Goal: Use online tool/utility: Utilize a website feature to perform a specific function

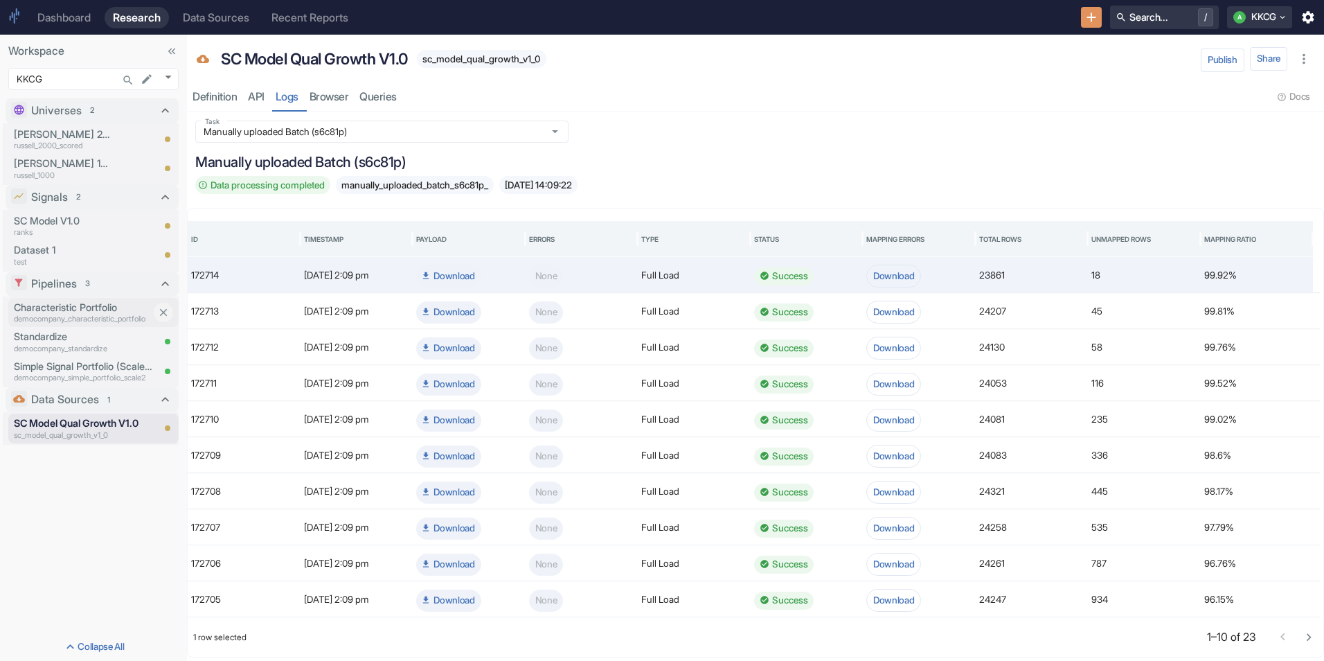
click at [58, 313] on p "democompany_characteristic_portfolio" at bounding box center [83, 319] width 138 height 12
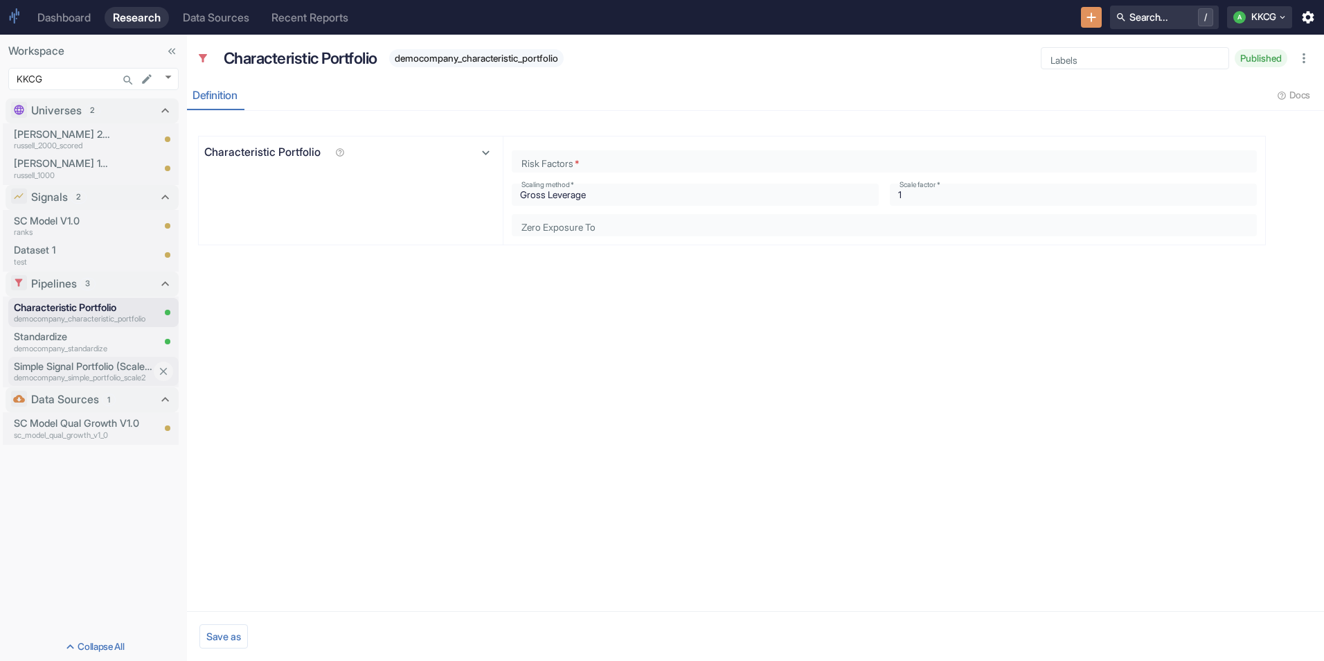
click at [31, 374] on p "democompany_simple_portfolio_scale2" at bounding box center [83, 378] width 138 height 12
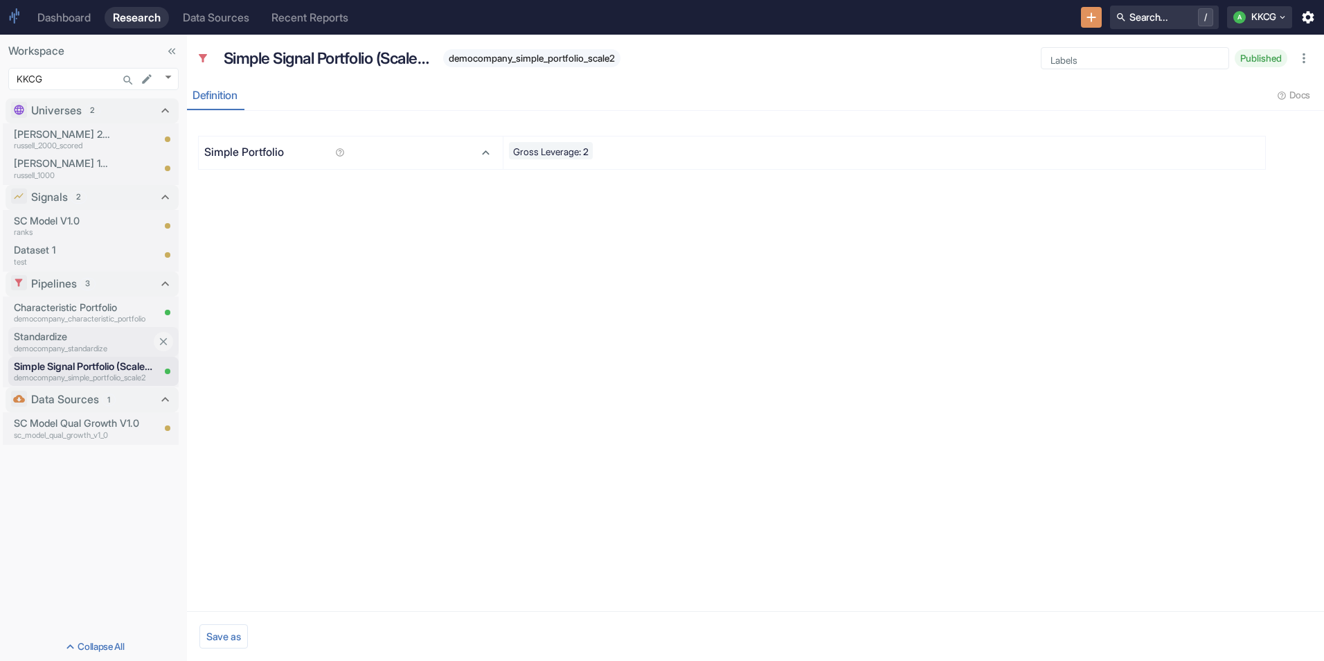
click at [35, 345] on p "democompany_standardize" at bounding box center [83, 349] width 138 height 12
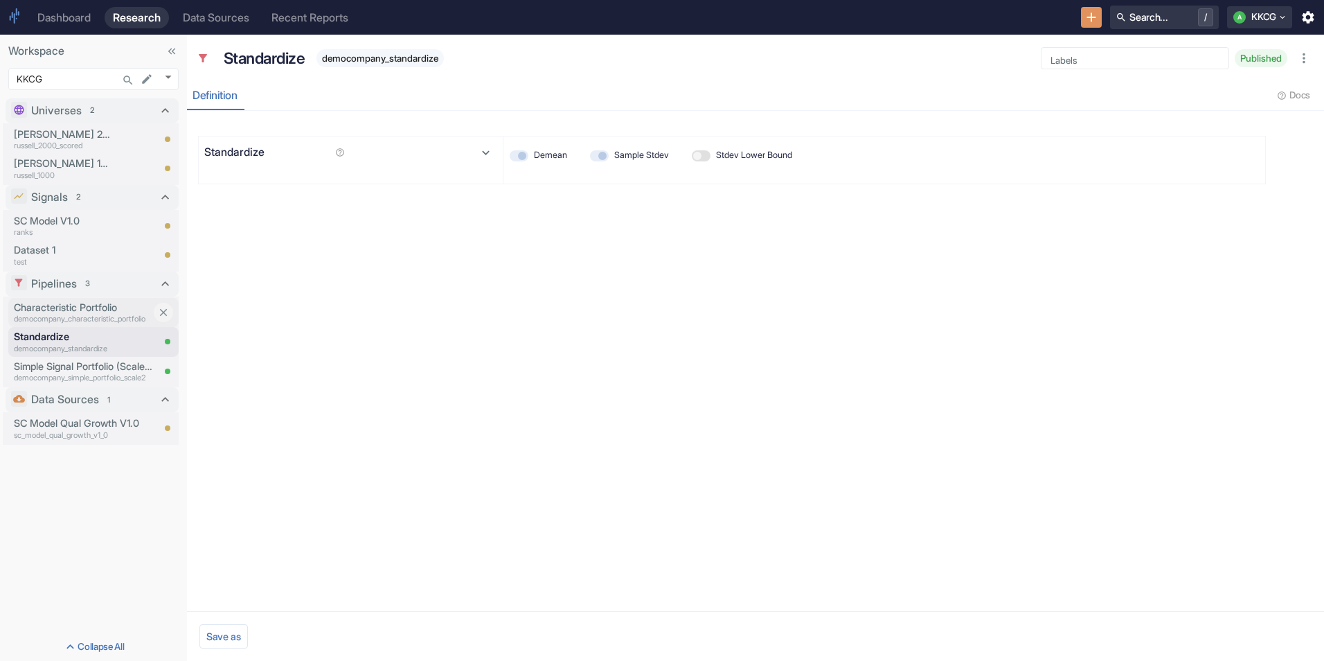
click at [47, 304] on p "Characteristic Portfolio" at bounding box center [83, 307] width 138 height 15
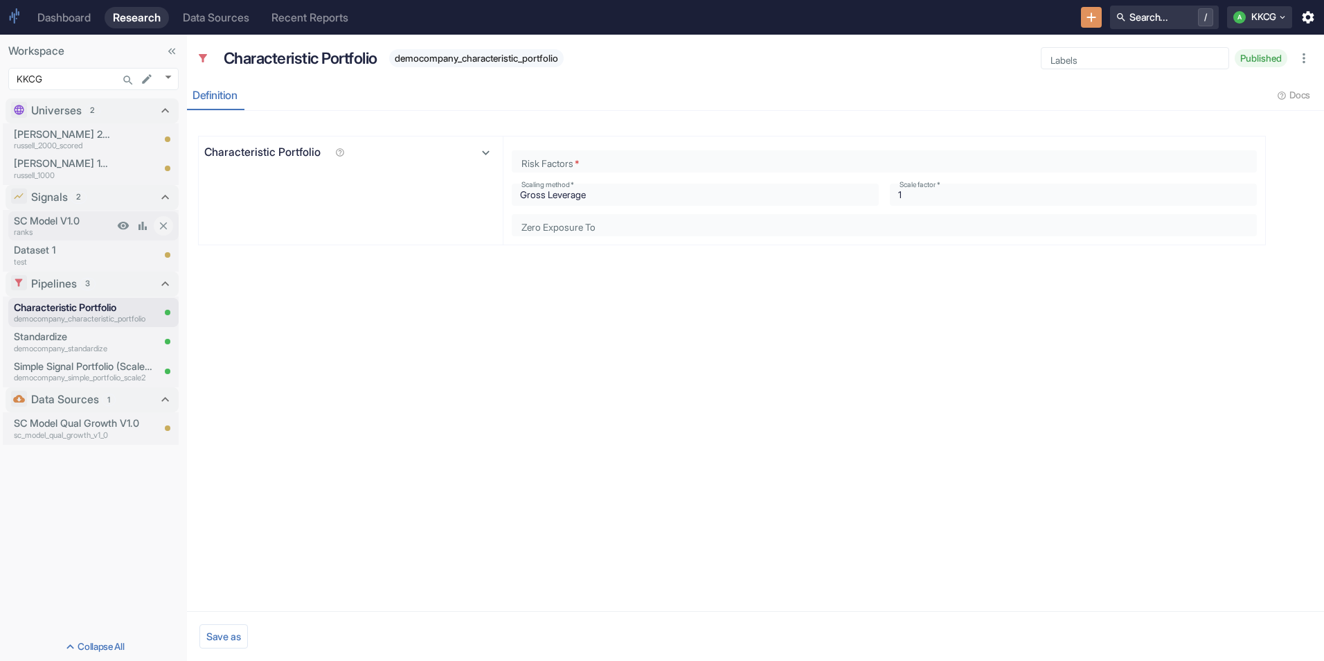
click at [42, 230] on p "ranks" at bounding box center [64, 232] width 100 height 12
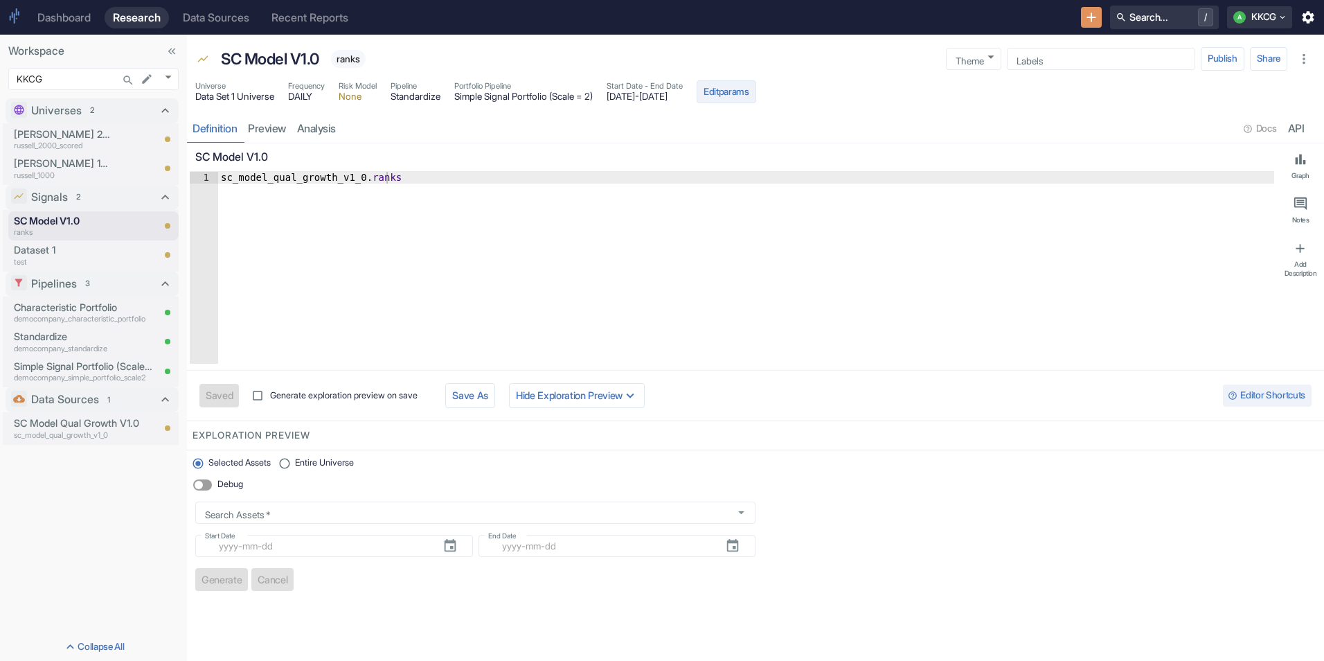
click at [756, 98] on button "Edit params" at bounding box center [727, 92] width 60 height 24
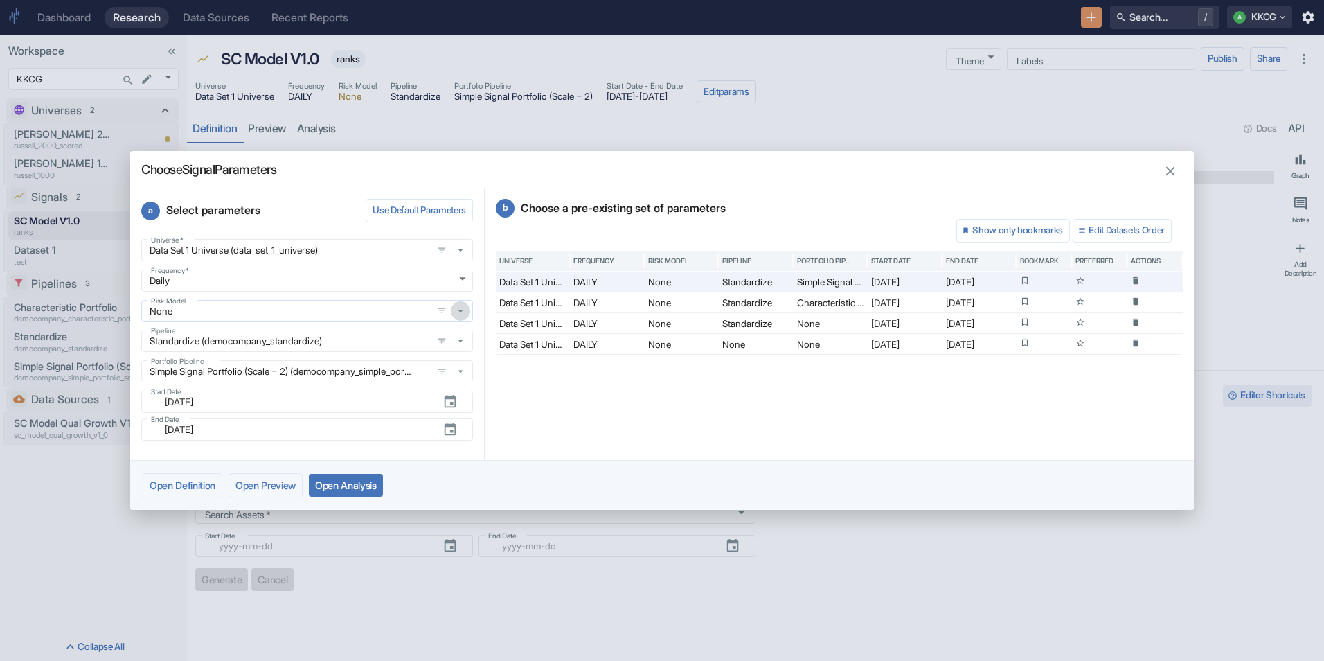
click at [462, 310] on icon "button" at bounding box center [461, 311] width 6 height 3
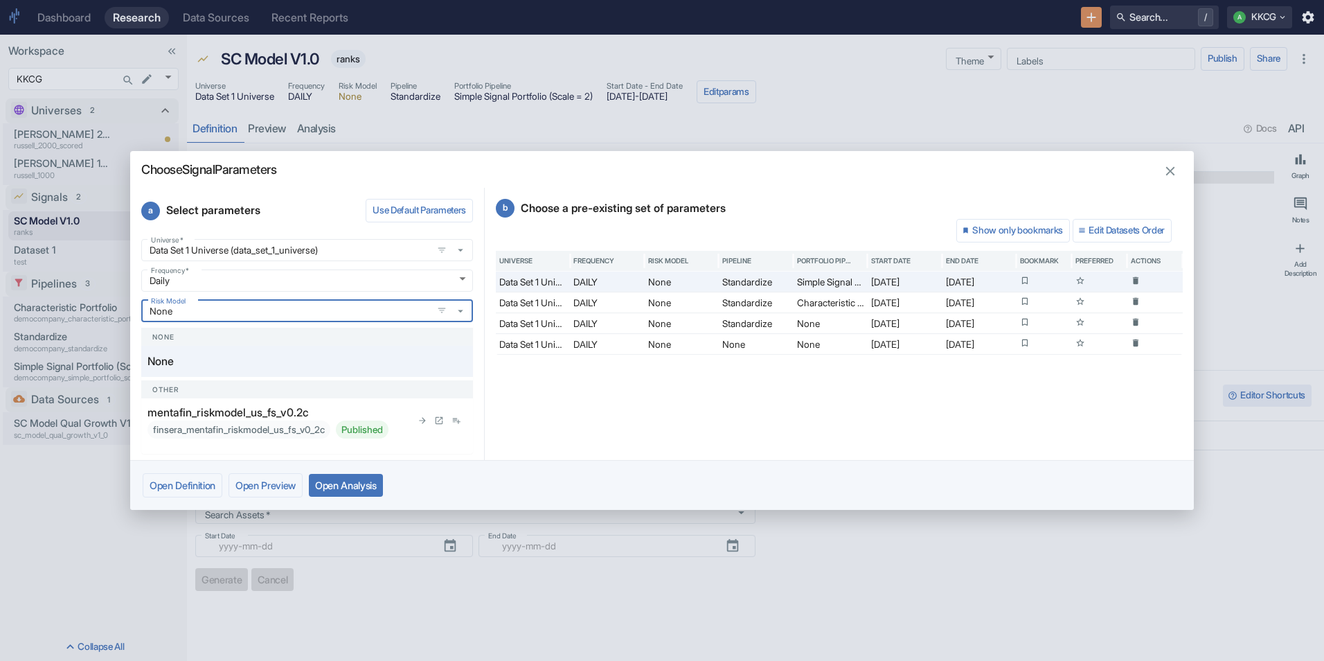
click at [272, 418] on p "mentafin_riskmodel_us_fs_v0.2c" at bounding box center [227, 412] width 161 height 17
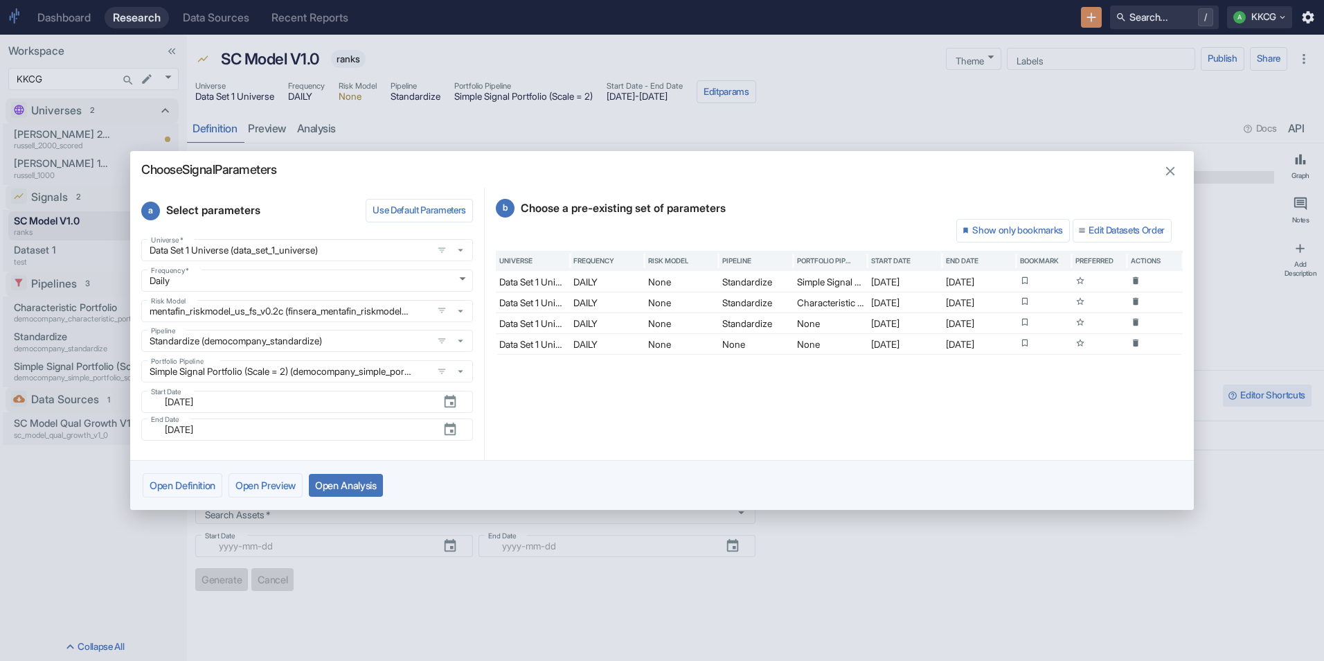
click at [329, 478] on button "Open Analysis" at bounding box center [346, 485] width 74 height 23
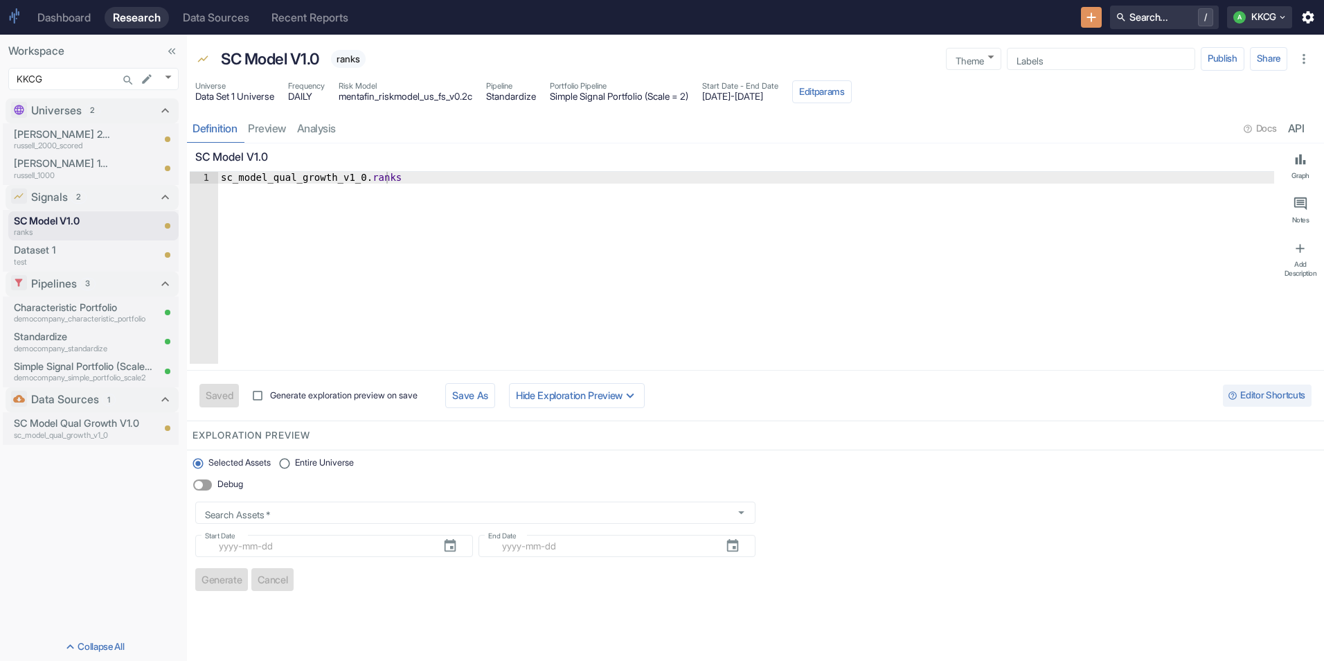
type textarea "x"
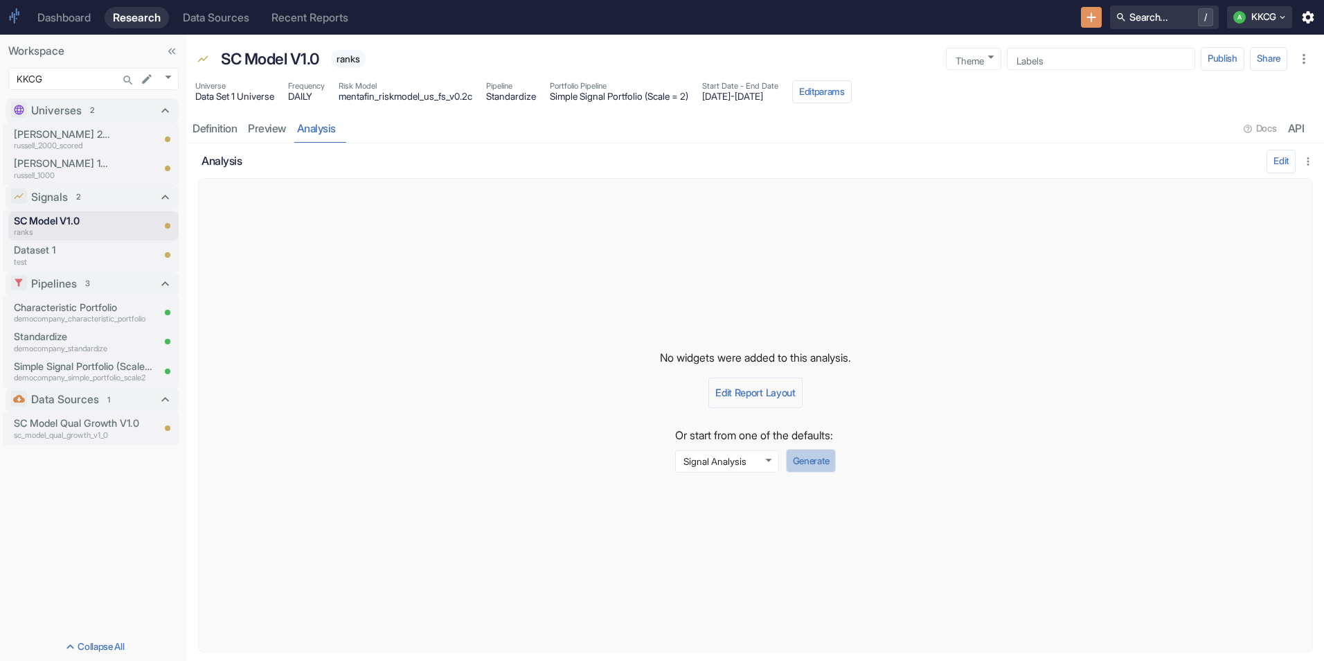
click at [802, 458] on button "Generate" at bounding box center [811, 461] width 50 height 24
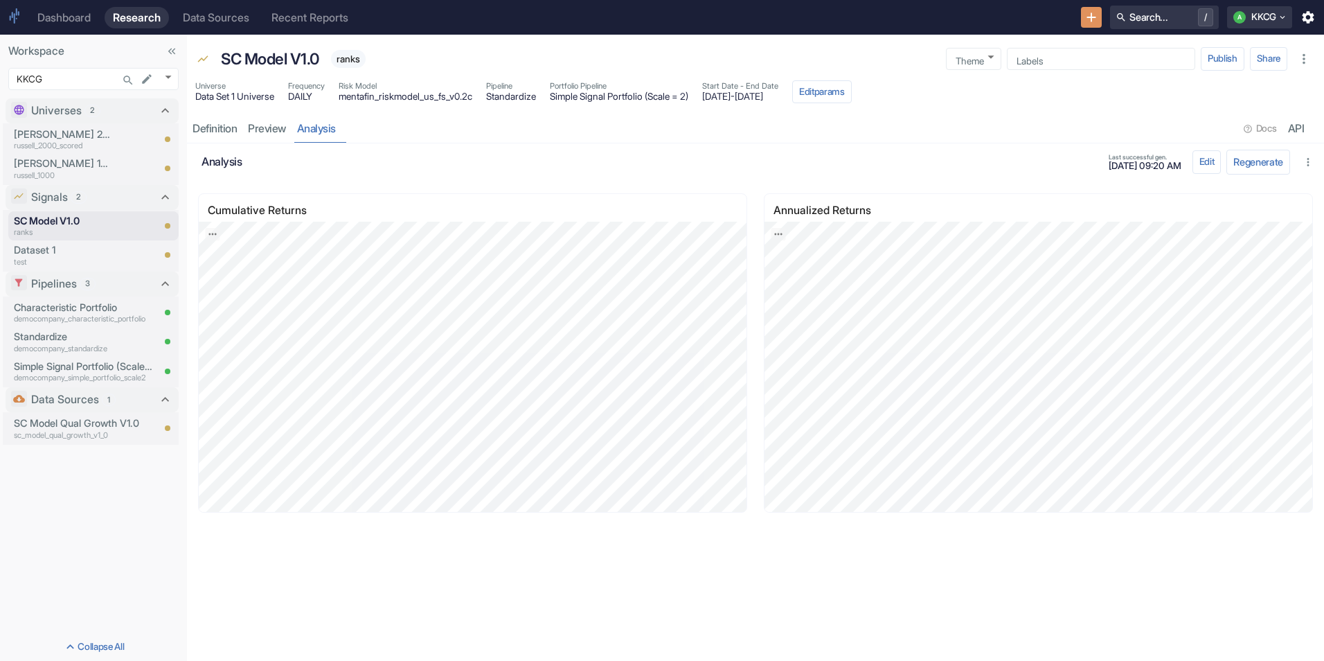
click at [733, 562] on div "Cumulative Returns [bold]1 Day Return[/]: 1444.73% [DATE] 0% JPG PNG CSV Annual…" at bounding box center [750, 414] width 1148 height 492
click at [78, 15] on div "Dashboard" at bounding box center [63, 17] width 53 height 13
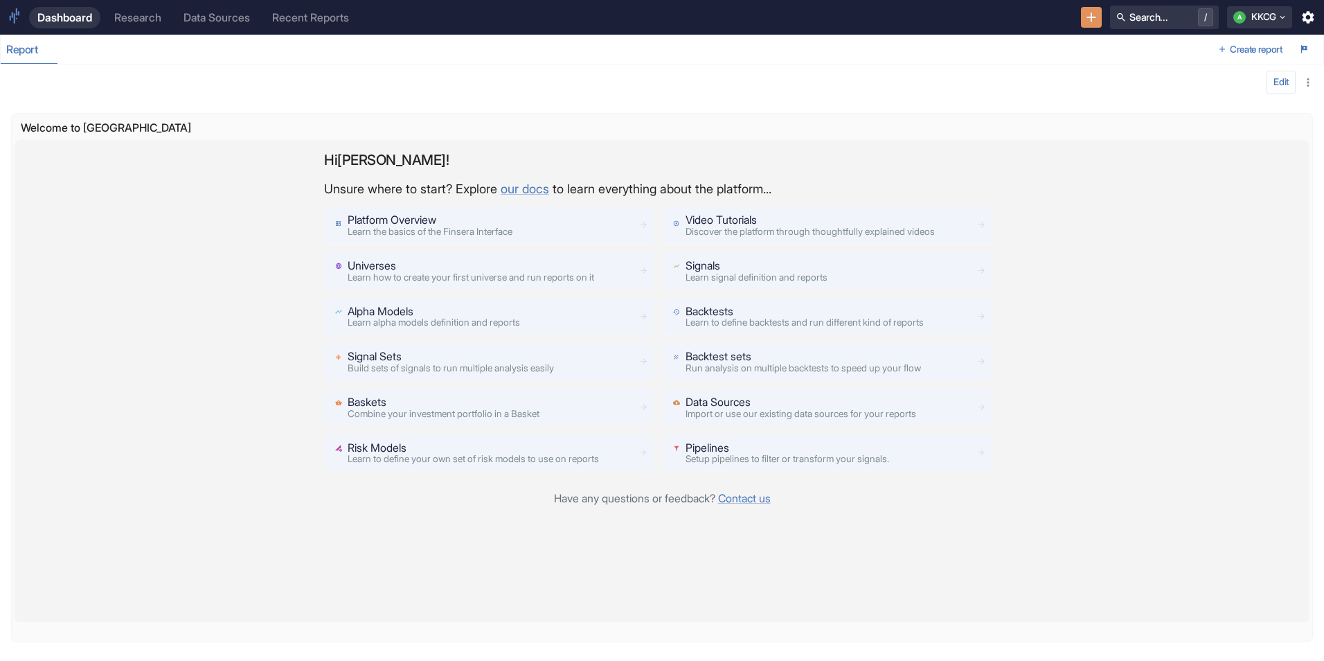
click at [765, 222] on p "Video Tutorials" at bounding box center [809, 220] width 249 height 17
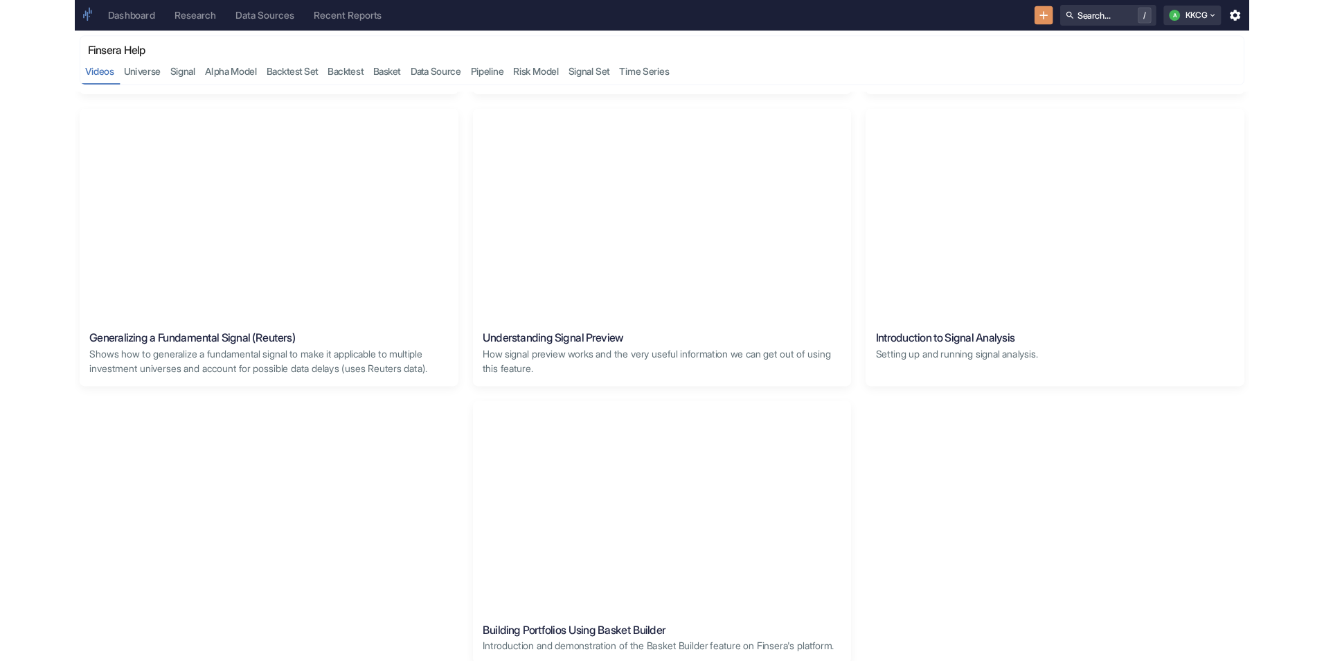
scroll to position [1454, 0]
